Goal: Task Accomplishment & Management: Manage account settings

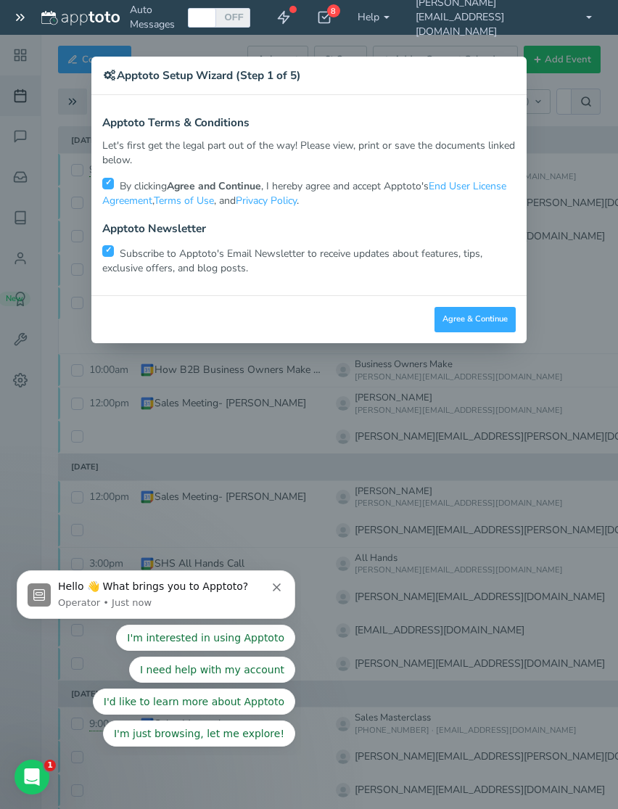
click at [111, 247] on input "checkbox" at bounding box center [108, 251] width 12 height 12
checkbox input "false"
click at [491, 312] on button "Agree & Continue" at bounding box center [475, 319] width 81 height 25
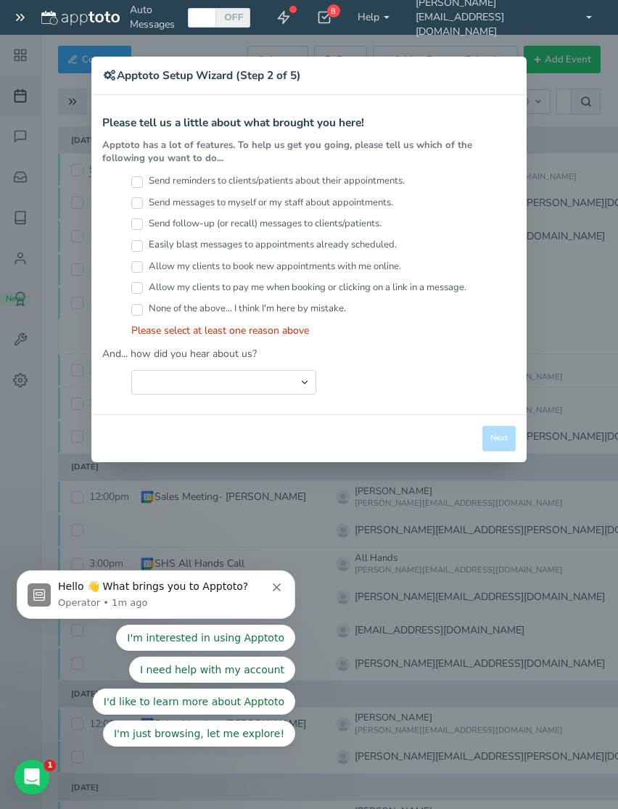
click at [594, 157] on div "× Apptoto Setup Wizard (Step 2 of 5) Apptoto Terms & Conditions Let's first get…" at bounding box center [309, 404] width 618 height 809
click at [142, 176] on input "Send reminders to clients/patients about their appointments." at bounding box center [137, 182] width 12 height 12
checkbox input "true"
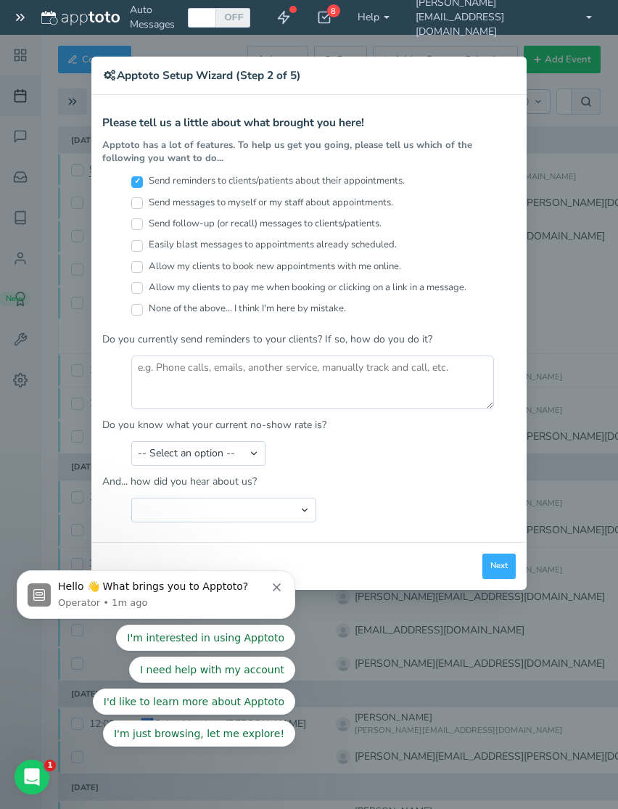
click at [497, 554] on button "Next" at bounding box center [498, 566] width 33 height 25
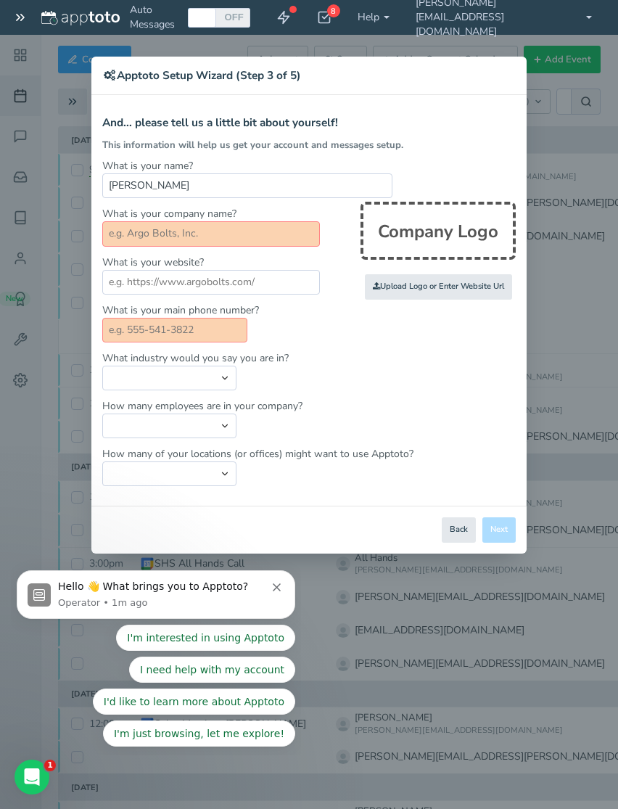
click at [510, 533] on div "Close Logout Cancel Back Saving! Save Done Next Agree & Continue" at bounding box center [308, 530] width 435 height 48
click at [268, 585] on div "Hello 👋 What brings you to Apptoto?" at bounding box center [165, 587] width 215 height 15
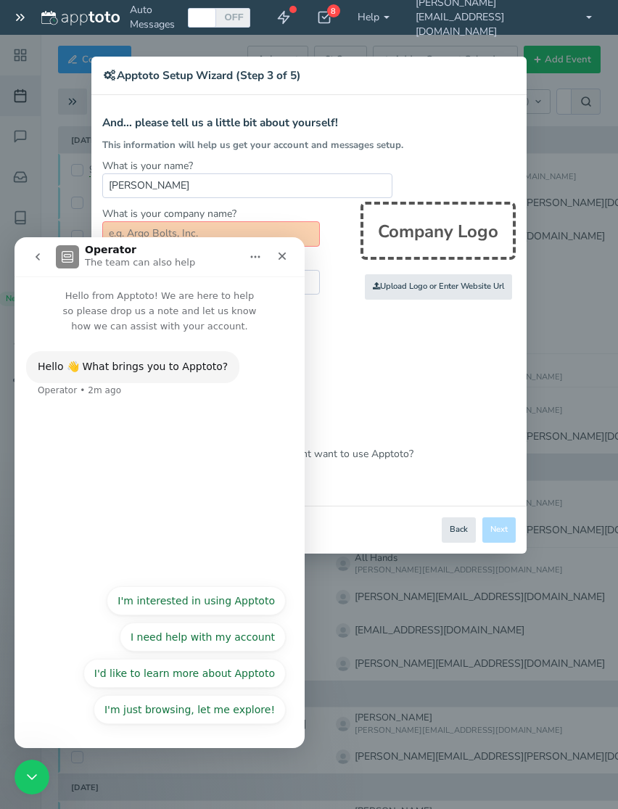
click at [282, 257] on icon "Close" at bounding box center [283, 256] width 8 height 8
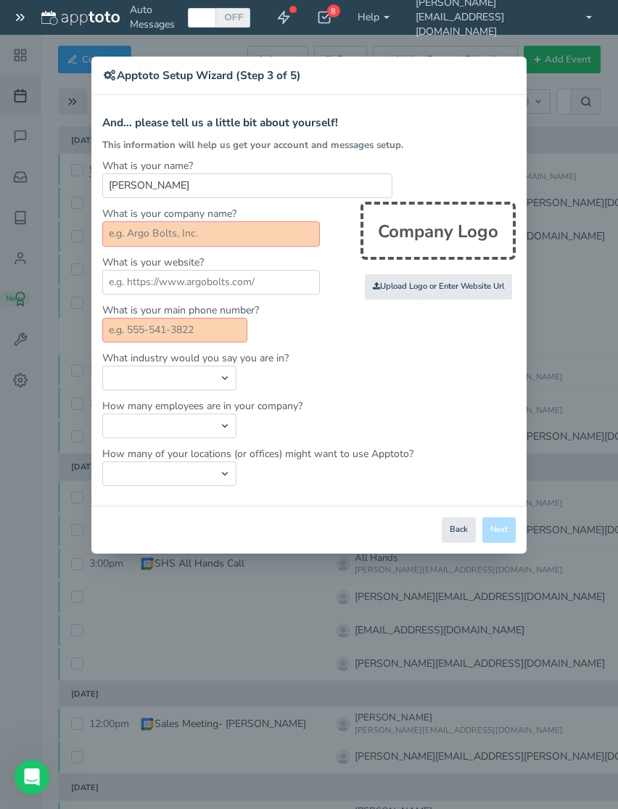
click at [59, 20] on div "× Apptoto Setup Wizard (Step 3 of 5) Apptoto Terms & Conditions Let's first get…" at bounding box center [309, 404] width 618 height 809
click at [217, 30] on div "× Apptoto Setup Wizard (Step 3 of 5) Apptoto Terms & Conditions Let's first get…" at bounding box center [309, 404] width 618 height 809
click at [140, 237] on input "text" at bounding box center [211, 233] width 218 height 25
click at [131, 233] on input "text" at bounding box center [211, 233] width 218 height 25
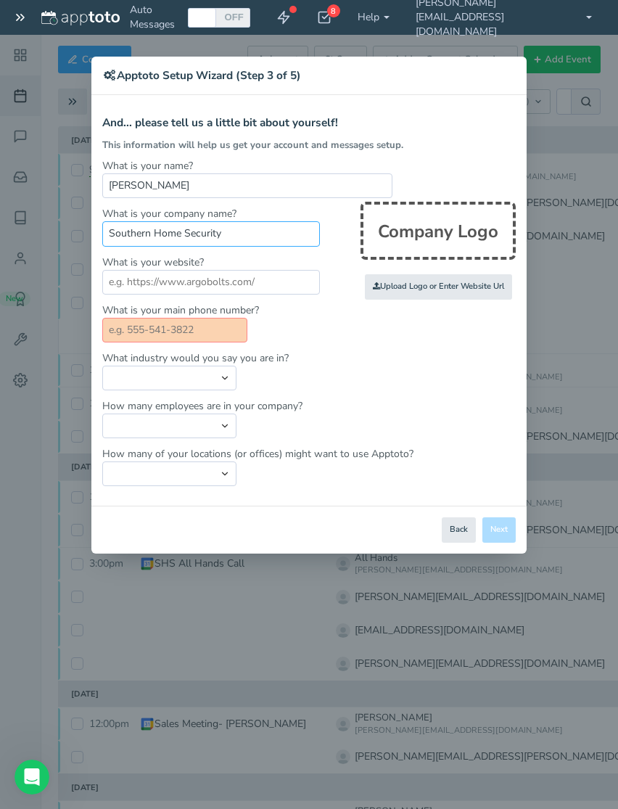
type input "Southern Home Security"
click at [150, 285] on input "text" at bounding box center [211, 282] width 218 height 25
type input "W"
type input "[DOMAIN_NAME]"
click at [123, 325] on input "text" at bounding box center [174, 330] width 145 height 25
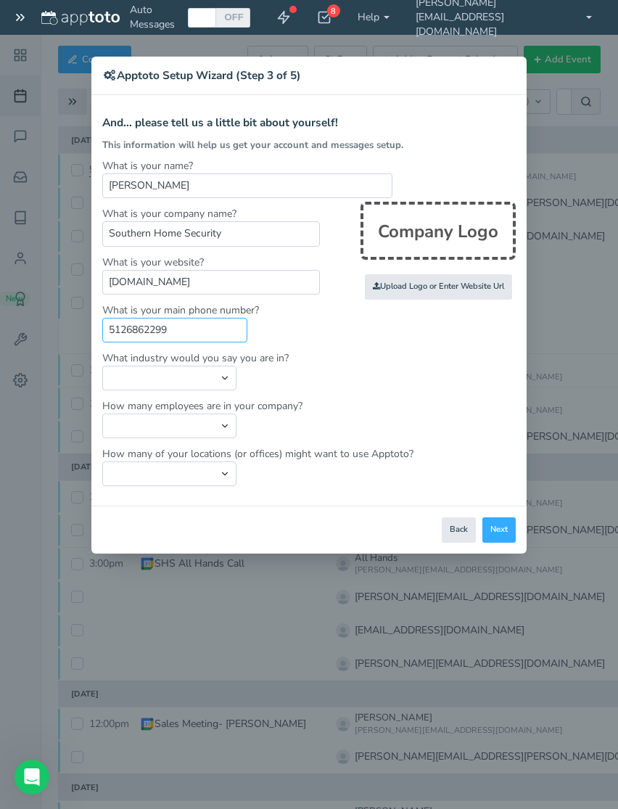
type input "5126862299"
click at [120, 382] on select "Automotive Cleaning Services Consulting Education - Classroom Education - Admis…" at bounding box center [169, 378] width 134 height 25
click at [497, 524] on button "Next" at bounding box center [498, 529] width 33 height 25
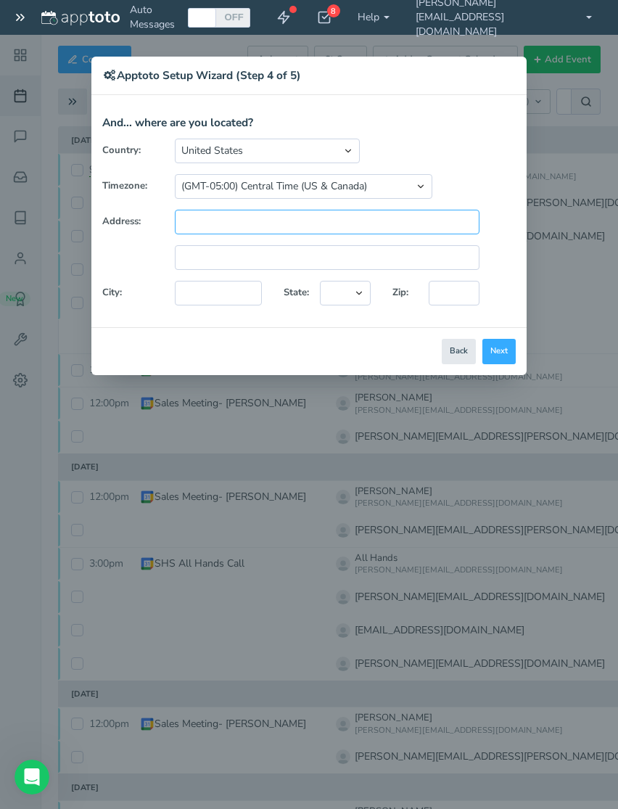
click at [192, 226] on input "text" at bounding box center [327, 222] width 305 height 25
click at [509, 344] on button "Next" at bounding box center [498, 351] width 33 height 25
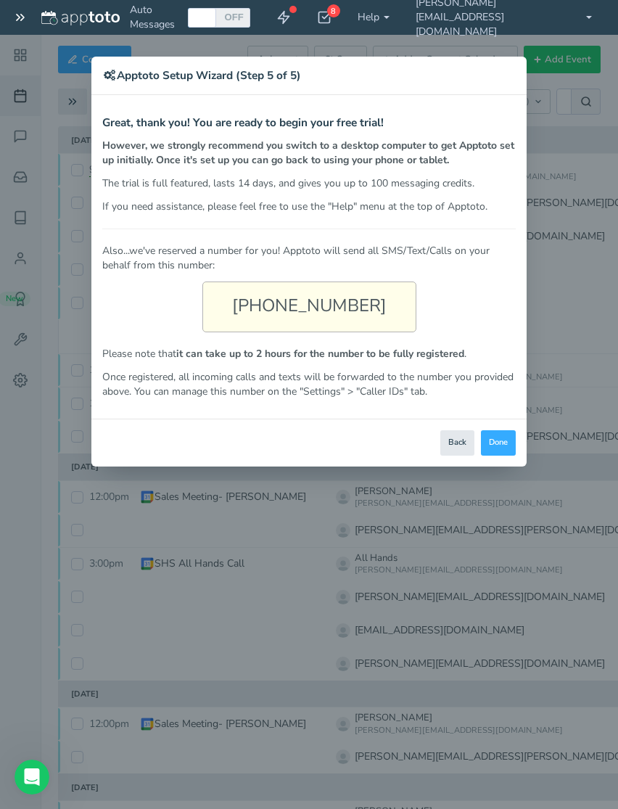
click at [493, 443] on button "Done" at bounding box center [498, 442] width 35 height 25
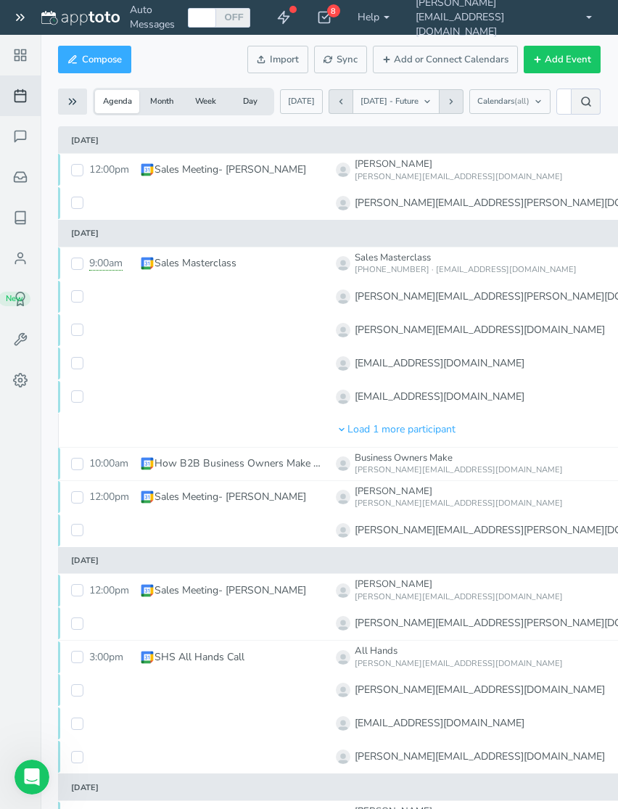
click at [20, 20] on icon at bounding box center [20, 17] width 15 height 15
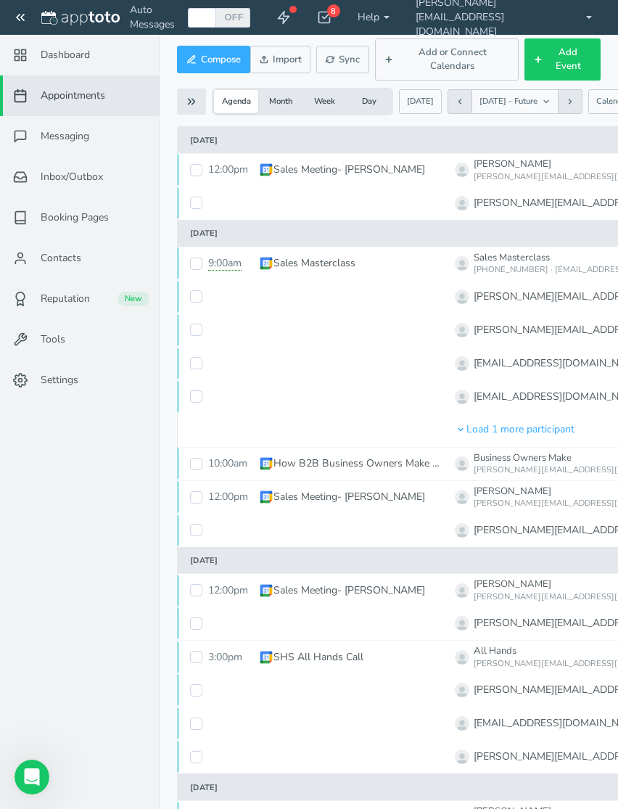
click at [38, 385] on feather-icon at bounding box center [22, 380] width 38 height 15
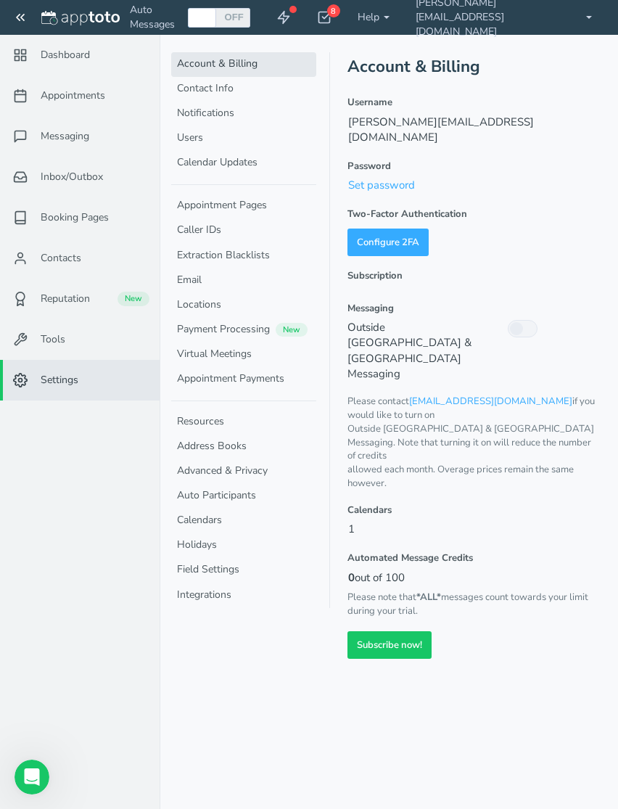
click at [194, 228] on link "Caller IDs" at bounding box center [243, 230] width 145 height 25
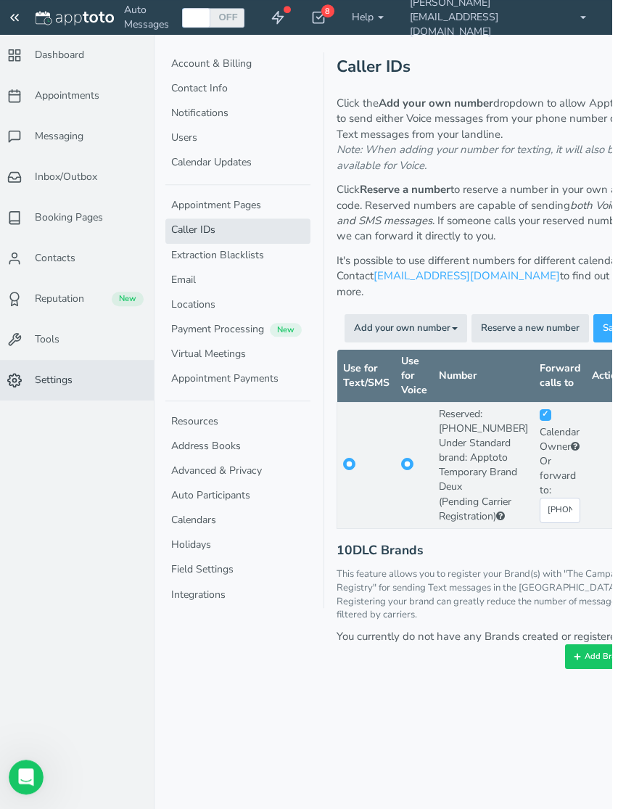
scroll to position [48, 5]
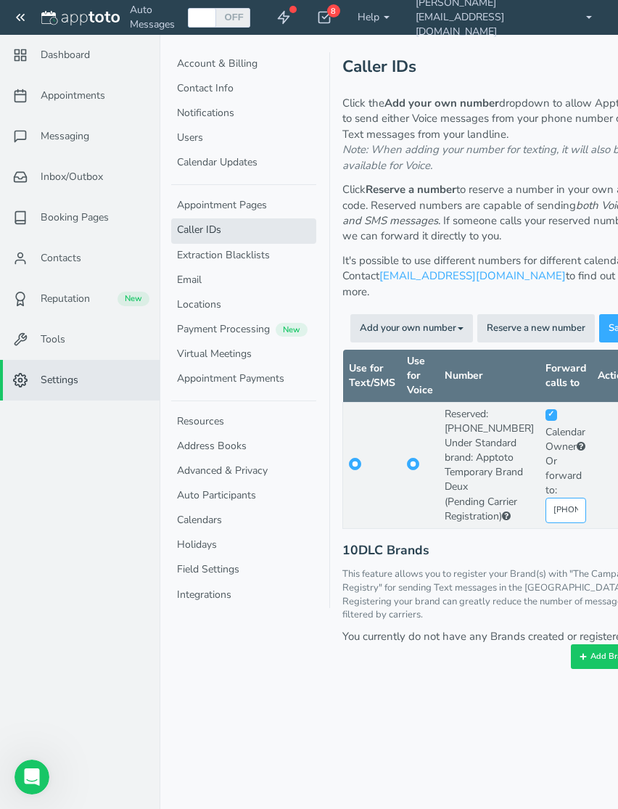
click at [546, 523] on input "[PHONE_NUMBER]" at bounding box center [566, 510] width 41 height 25
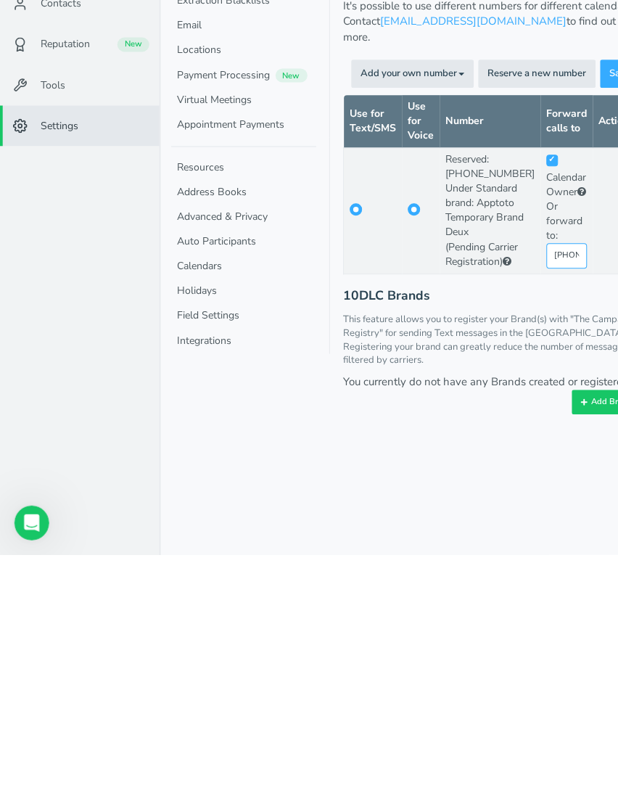
click at [546, 498] on input "[PHONE_NUMBER]" at bounding box center [566, 510] width 41 height 25
type input "+512"
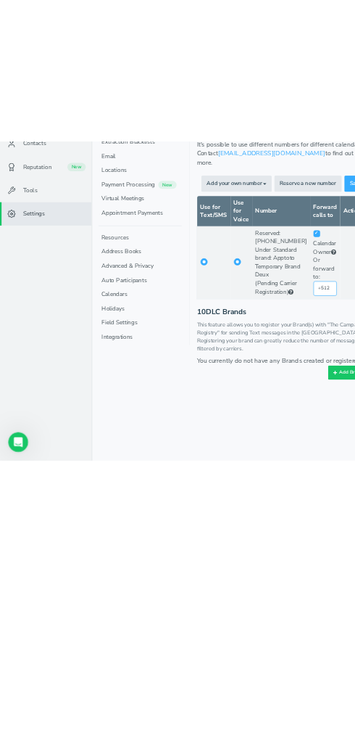
scroll to position [78, 5]
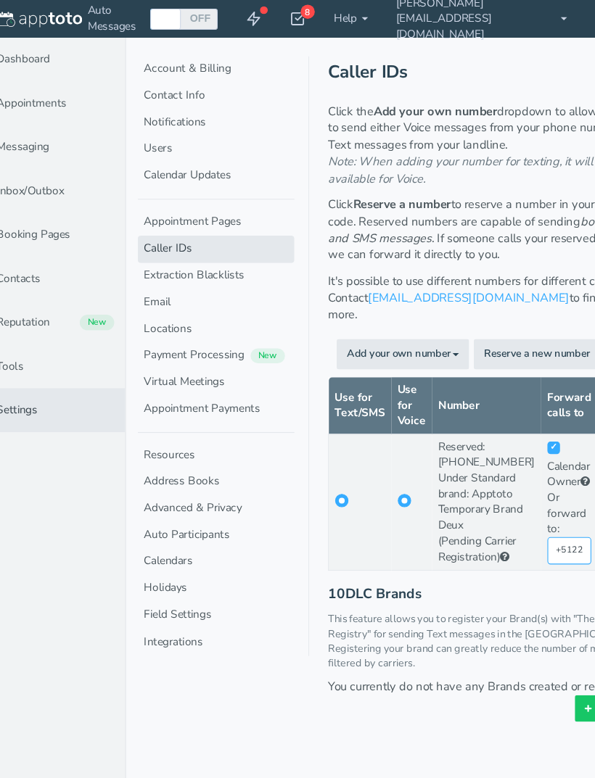
scroll to position [46, 0]
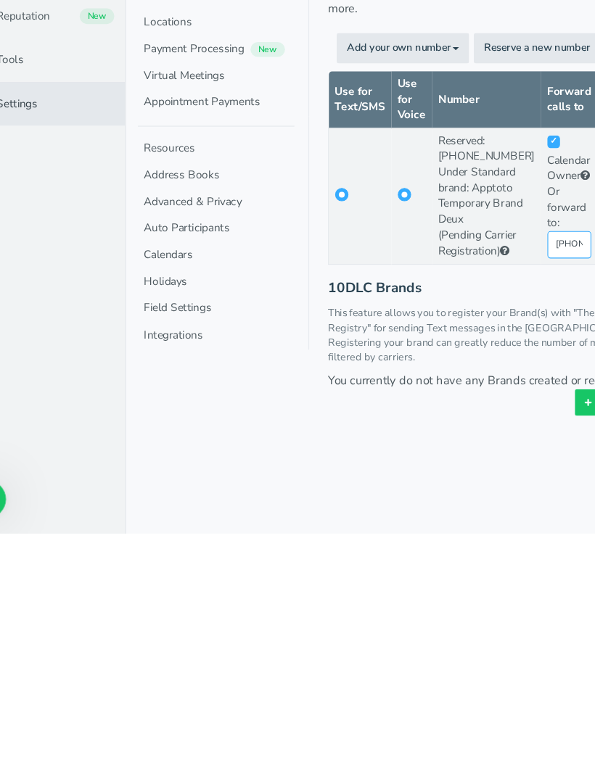
type input "+5122533103"
click at [243, 400] on div "Account & Billing Contact Info Notifications Users Calendar Updates Appointment…" at bounding box center [250, 389] width 159 height 778
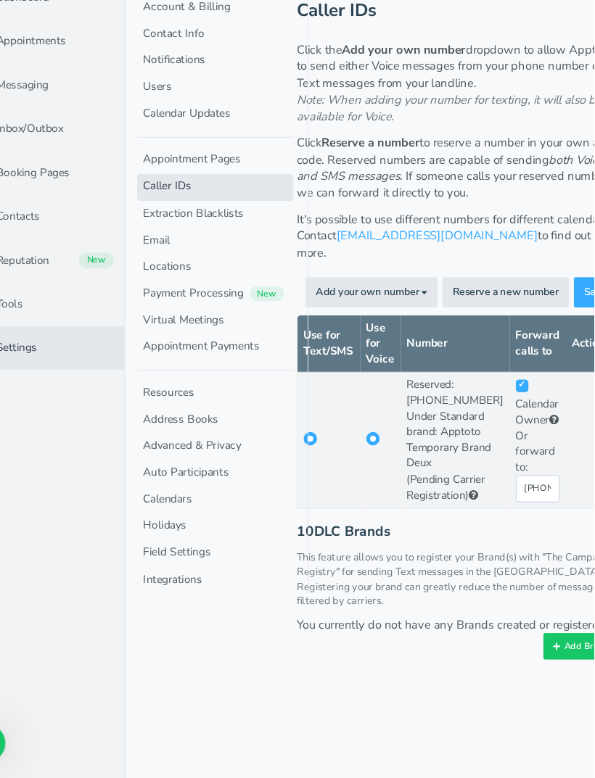
scroll to position [46, 28]
click at [585, 321] on span "Save" at bounding box center [595, 328] width 21 height 14
click at [352, 314] on button "Add your own number Toggle Dropdown" at bounding box center [388, 328] width 123 height 28
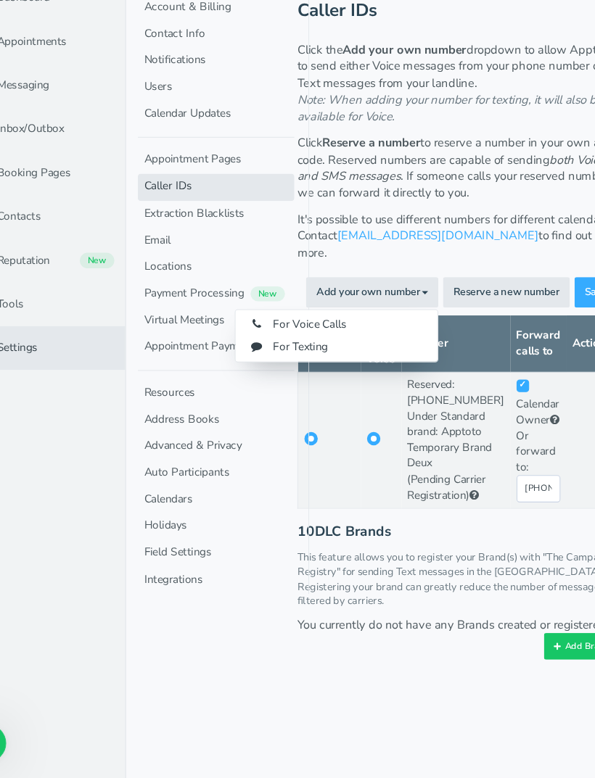
click at [340, 592] on div at bounding box center [297, 389] width 595 height 778
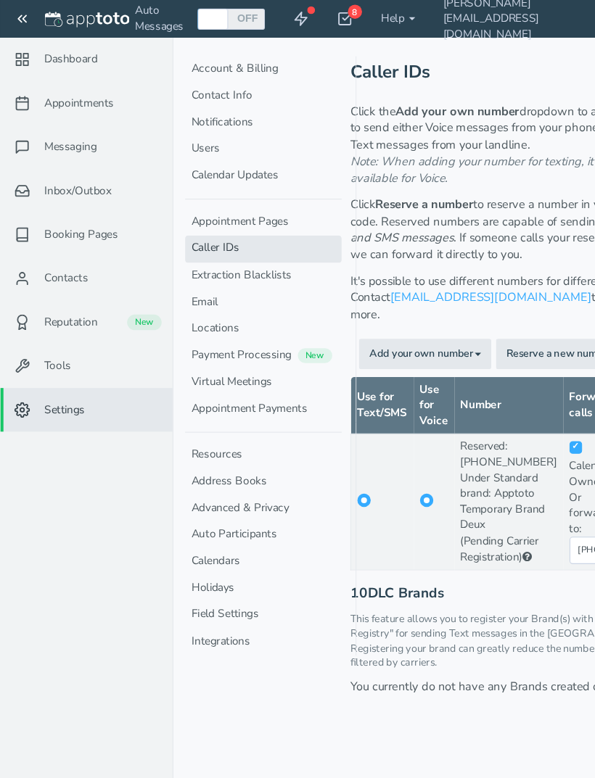
scroll to position [0, 13]
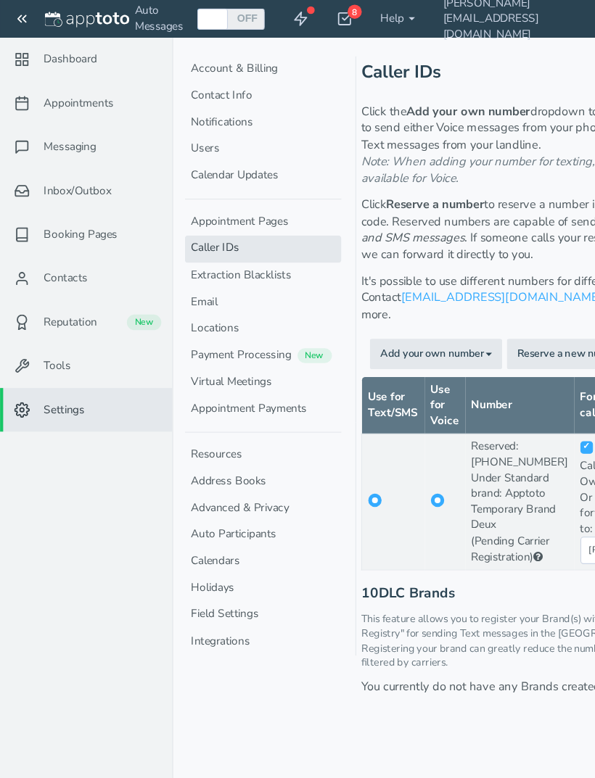
click at [78, 213] on span "Booking Pages" at bounding box center [75, 217] width 68 height 15
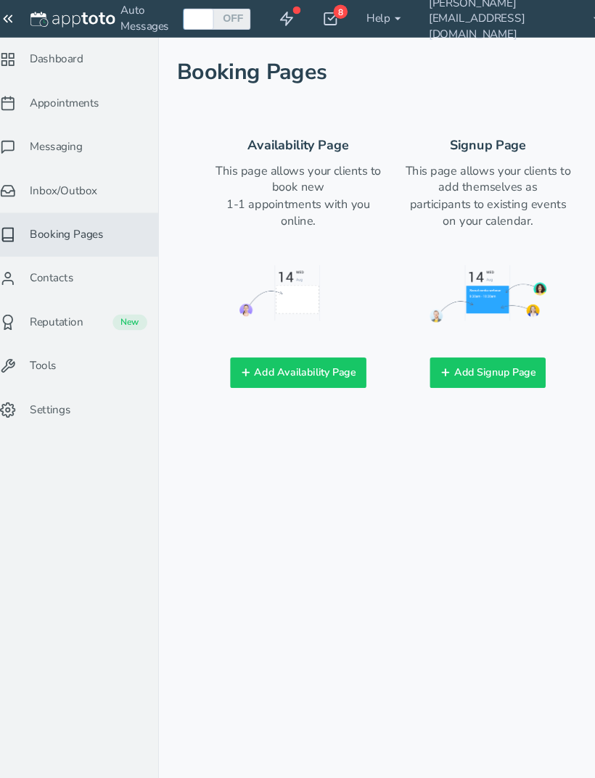
click at [28, 103] on link "Appointments" at bounding box center [80, 95] width 160 height 41
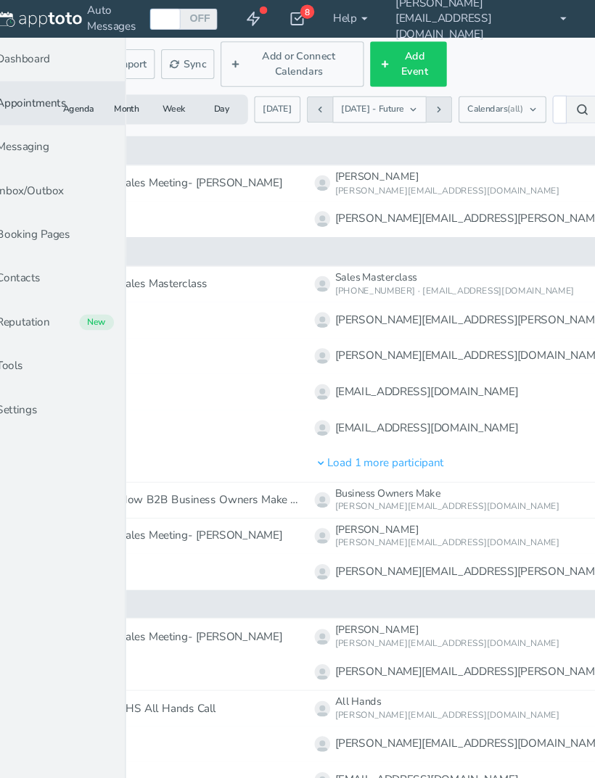
scroll to position [0, 142]
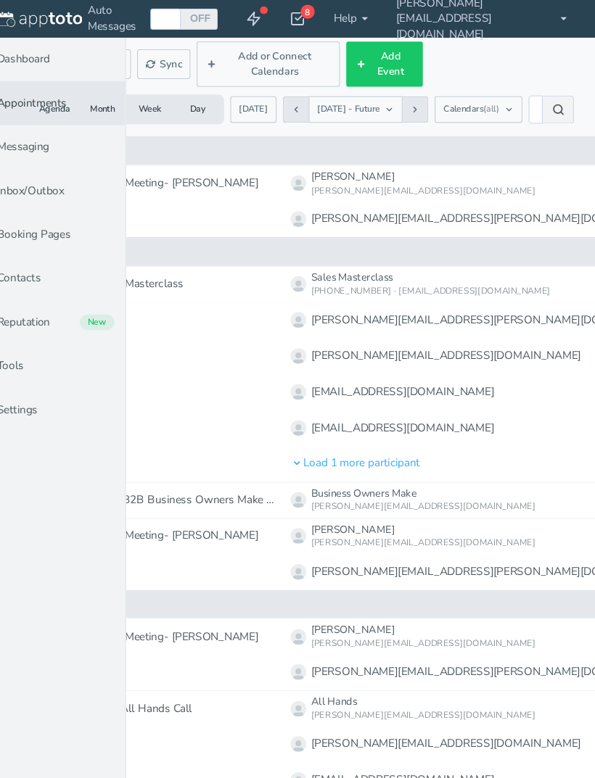
click at [364, 68] on button "Add Event" at bounding box center [399, 59] width 71 height 42
type input "[DATE]"
type input "10:00am"
type input "[DATE]"
type input "11:00am"
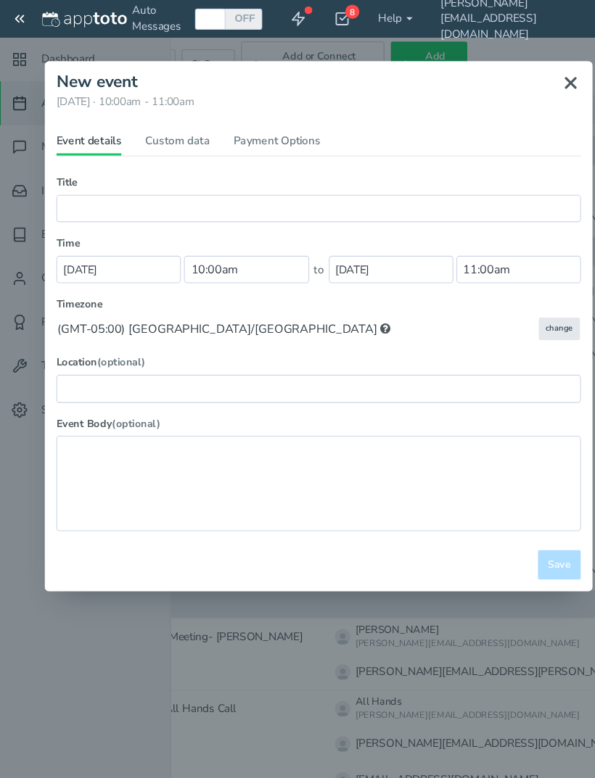
click at [525, 77] on icon at bounding box center [530, 76] width 17 height 17
